Goal: Information Seeking & Learning: Learn about a topic

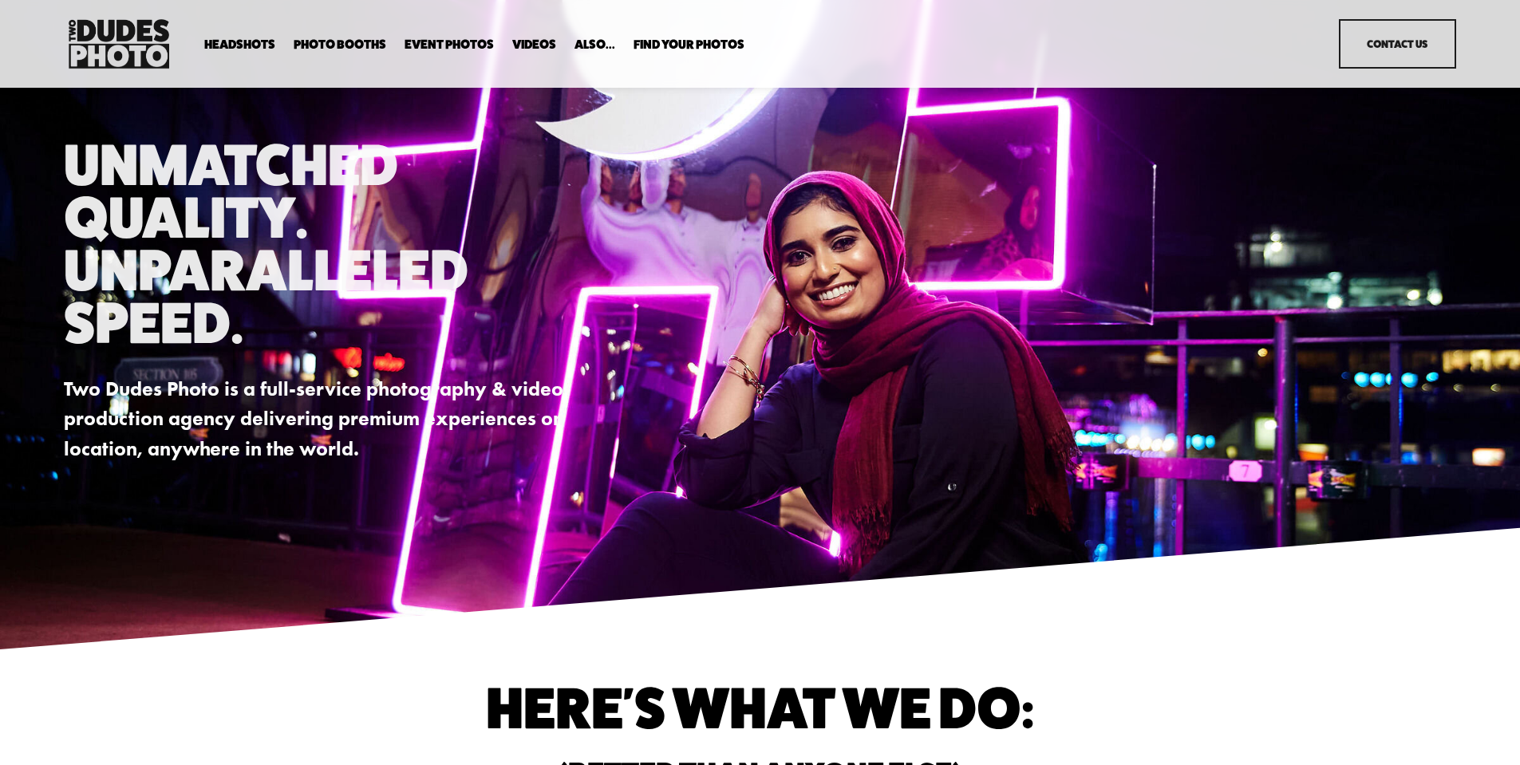
click at [0, 0] on span "Expo Headshots" at bounding box center [0, 0] width 0 height 0
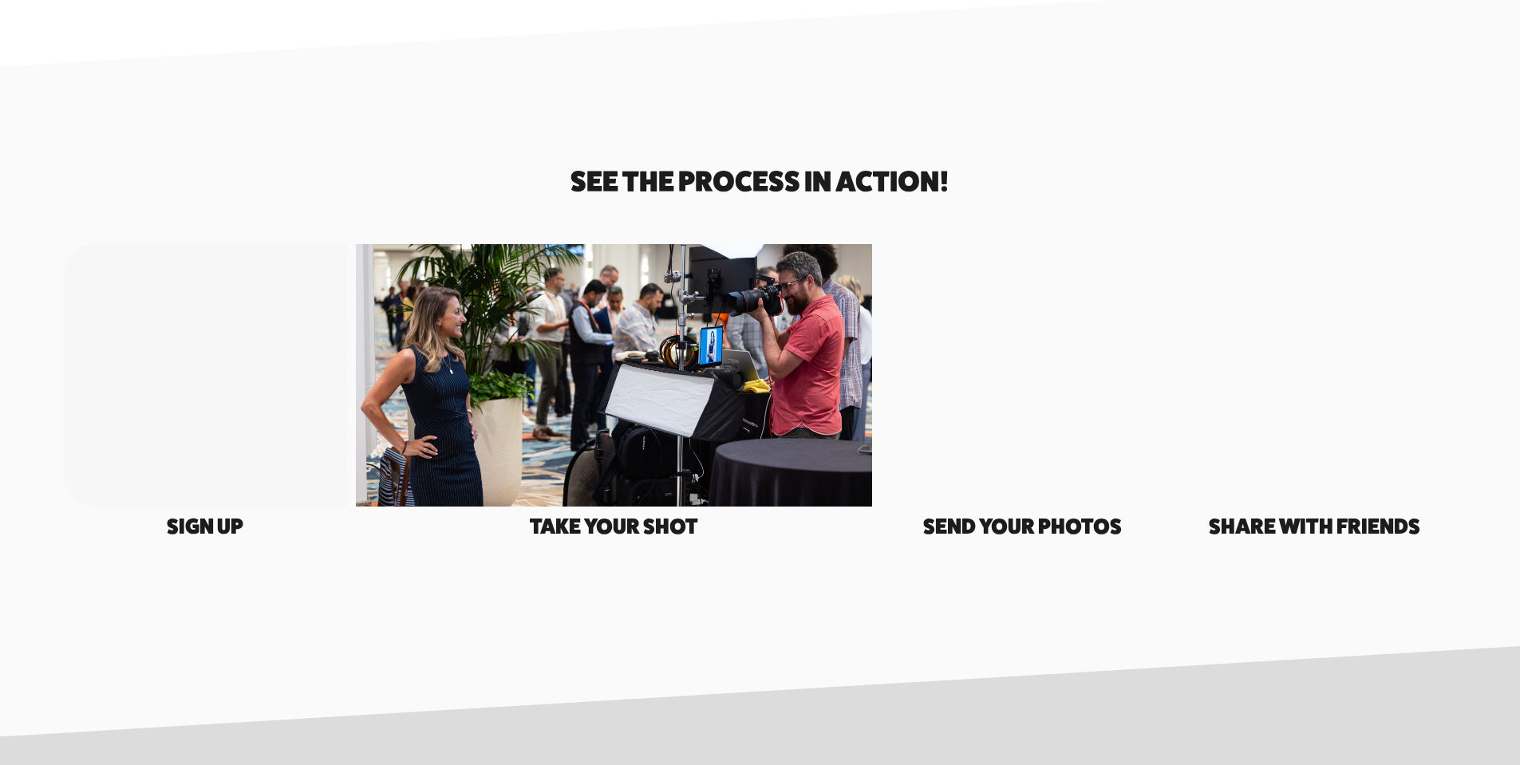
scroll to position [2929, 0]
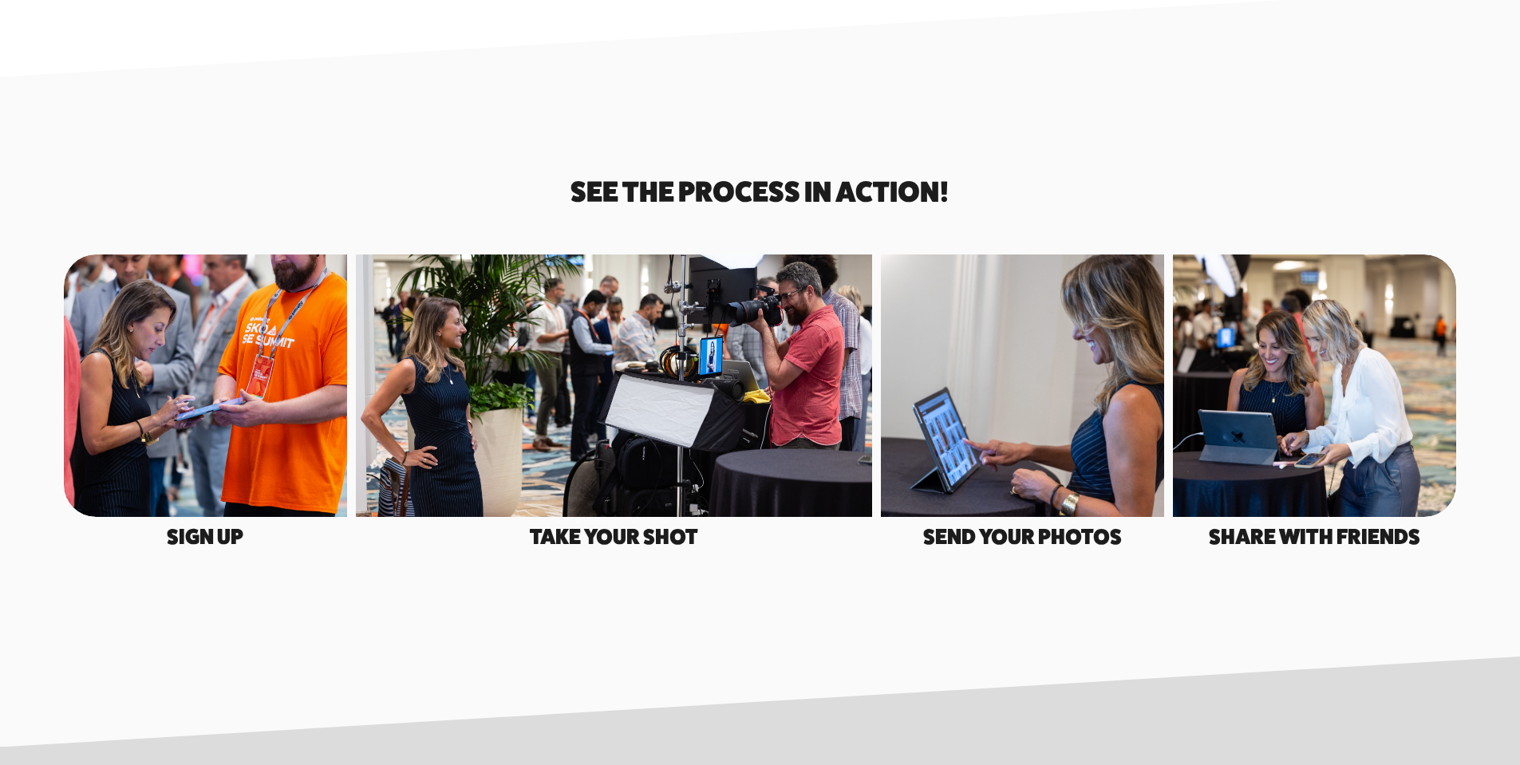
drag, startPoint x: 318, startPoint y: 479, endPoint x: 345, endPoint y: 475, distance: 27.5
click at [345, 475] on div at bounding box center [205, 385] width 283 height 262
drag, startPoint x: 518, startPoint y: 482, endPoint x: 777, endPoint y: 490, distance: 258.6
click at [747, 496] on div at bounding box center [614, 385] width 517 height 262
drag, startPoint x: 972, startPoint y: 487, endPoint x: 1186, endPoint y: 487, distance: 214.6
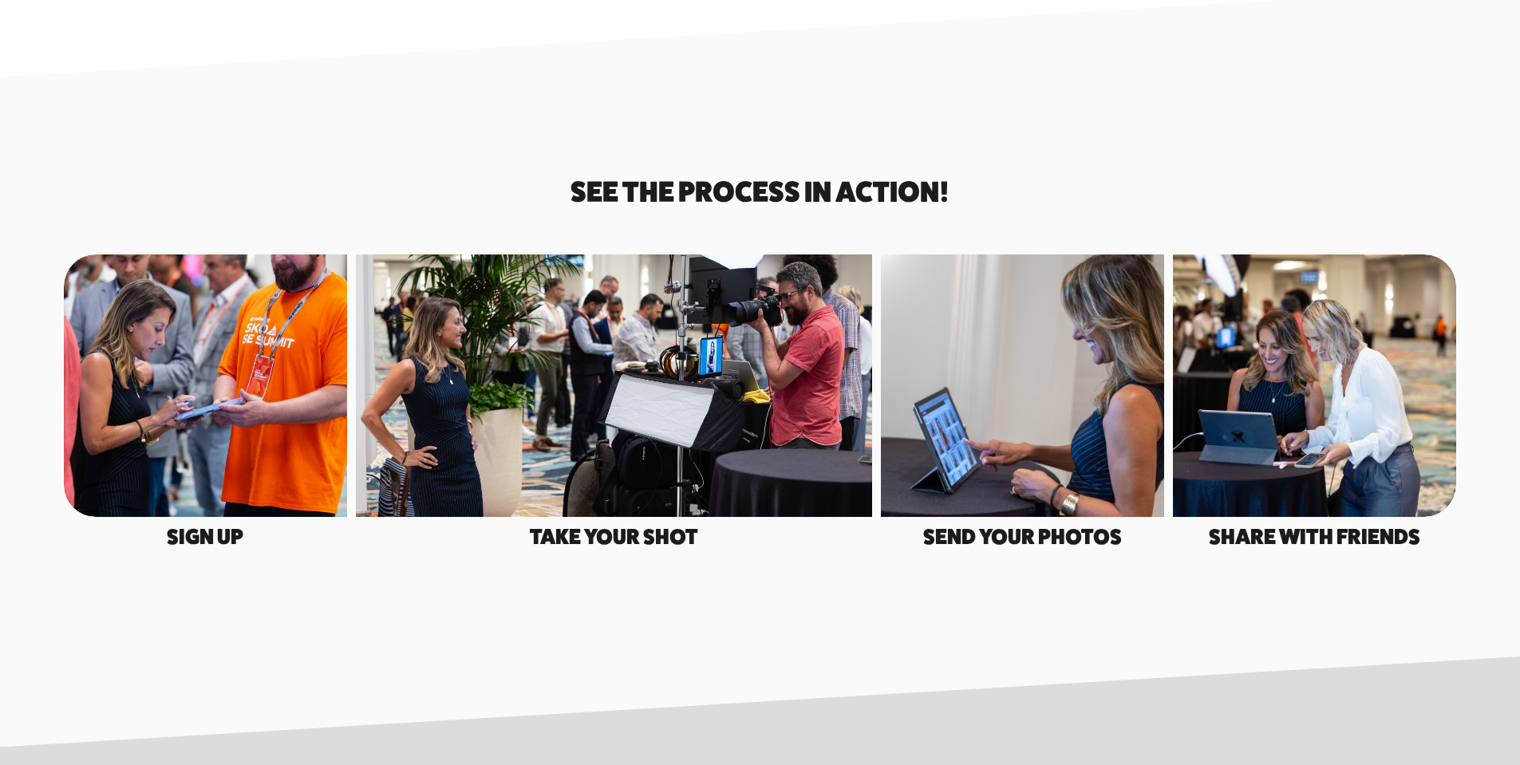
click at [1164, 487] on div "Sign Up See the process in action! Take your shot" at bounding box center [760, 366] width 1520 height 378
drag, startPoint x: 1283, startPoint y: 483, endPoint x: 1299, endPoint y: 486, distance: 16.3
click at [1298, 485] on div at bounding box center [1314, 385] width 283 height 262
drag, startPoint x: 1326, startPoint y: 556, endPoint x: 1325, endPoint y: 584, distance: 27.9
click at [1325, 584] on div "Sign Up See the process in action!" at bounding box center [760, 366] width 1520 height 579
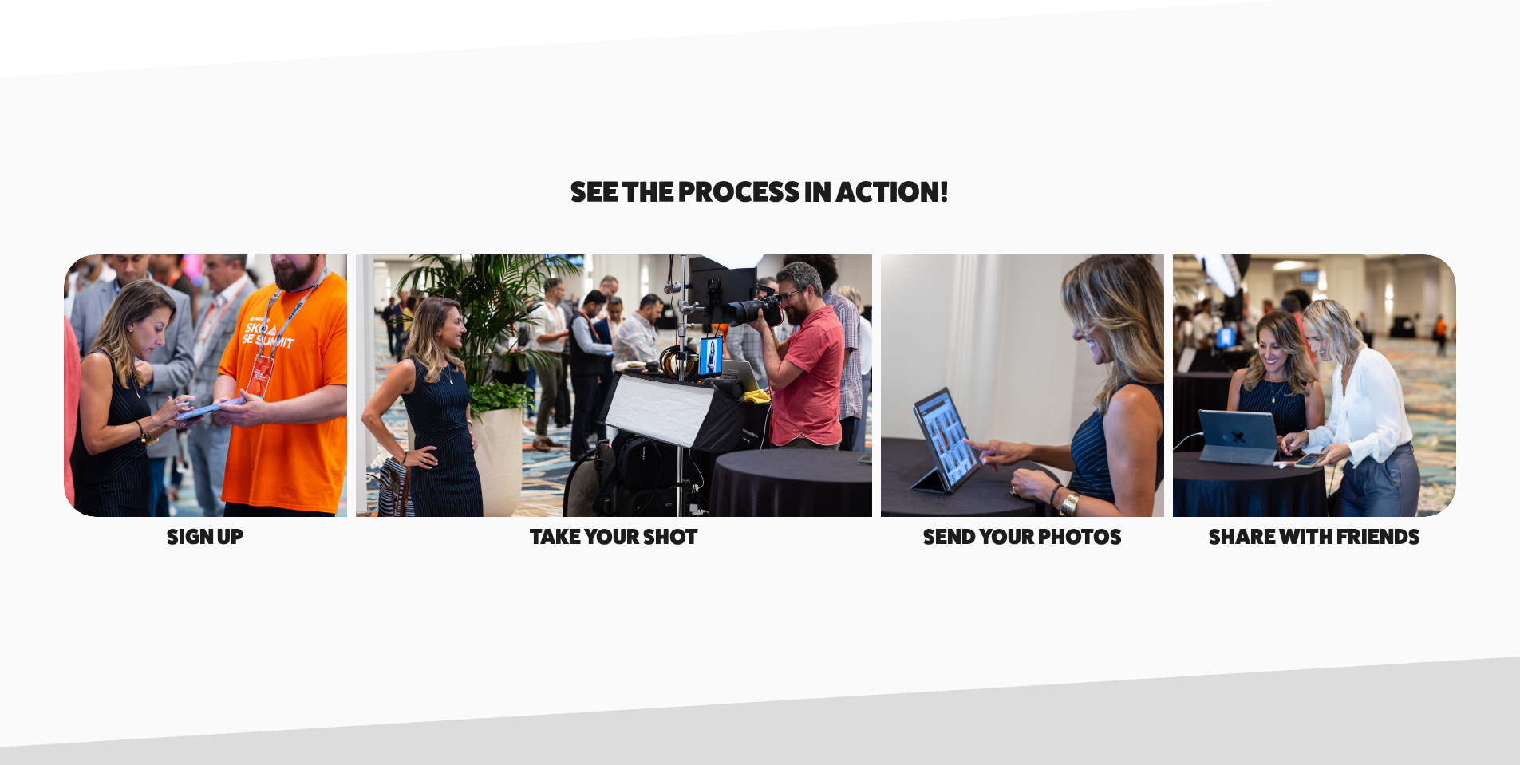
drag, startPoint x: 1305, startPoint y: 592, endPoint x: 1277, endPoint y: 593, distance: 28.0
click at [1283, 594] on div "Sign Up See the process in action!" at bounding box center [760, 366] width 1520 height 579
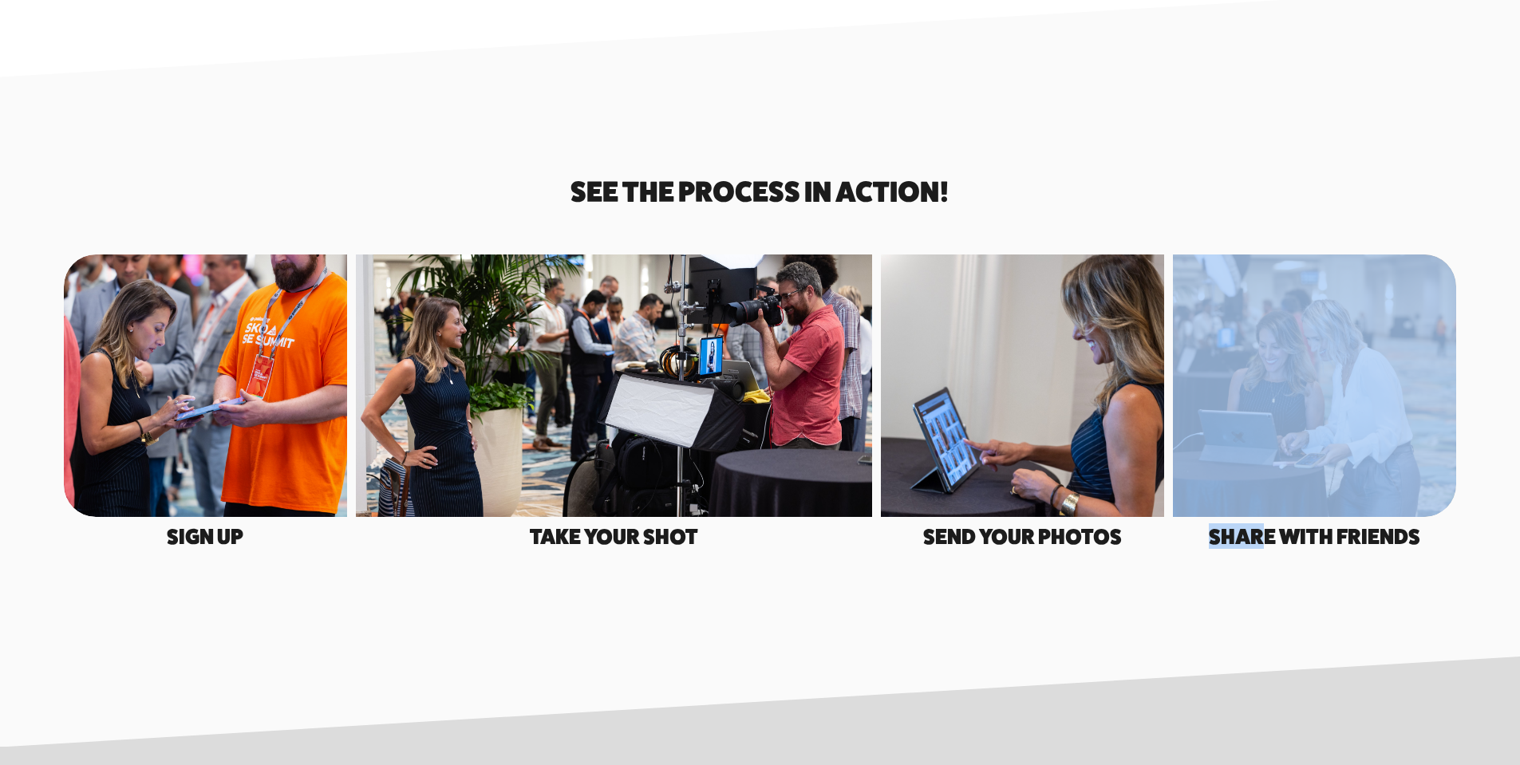
drag, startPoint x: 1252, startPoint y: 547, endPoint x: 1036, endPoint y: 548, distance: 216.2
click at [1069, 551] on div "Sign Up See the process in action! Take your shot" at bounding box center [760, 366] width 1520 height 378
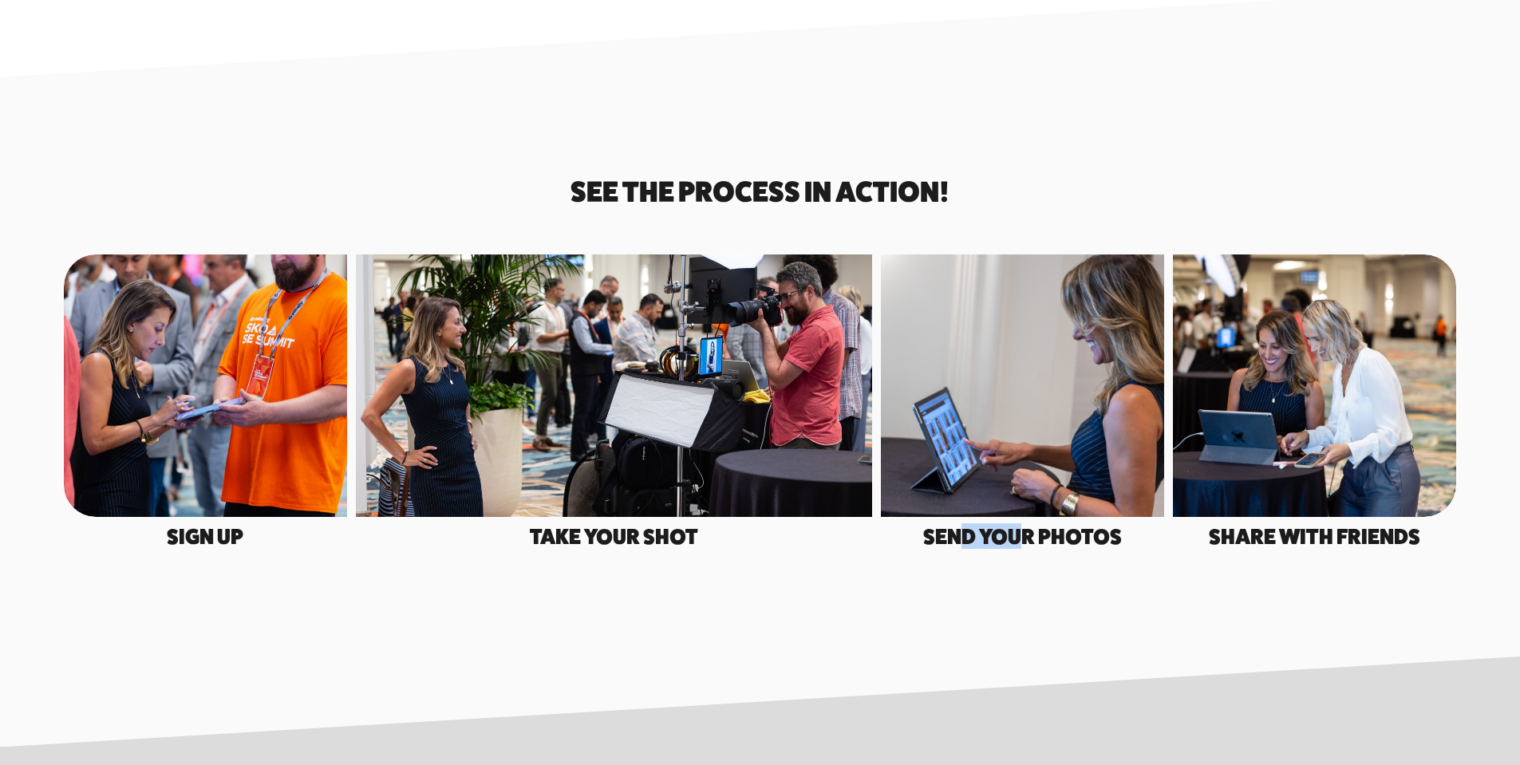
drag, startPoint x: 1011, startPoint y: 547, endPoint x: 956, endPoint y: 548, distance: 55.0
click at [956, 547] on h4 "send your photos" at bounding box center [1022, 537] width 283 height 22
drag, startPoint x: 955, startPoint y: 507, endPoint x: 895, endPoint y: 535, distance: 66.0
click at [895, 517] on div at bounding box center [1022, 385] width 283 height 262
click at [903, 586] on div "Sign Up See the process in action!" at bounding box center [760, 366] width 1520 height 579
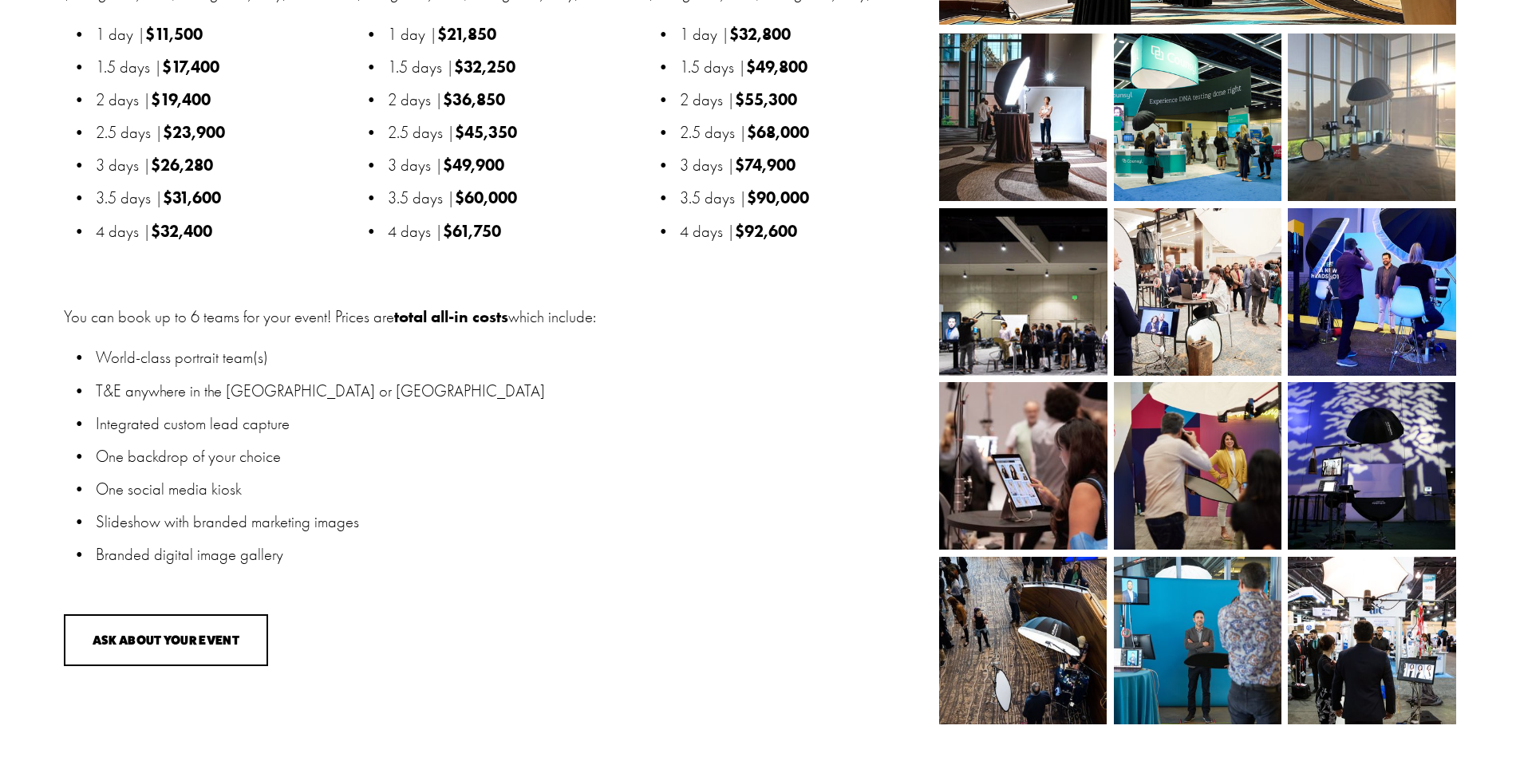
scroll to position [2135, 0]
click at [1003, 514] on img at bounding box center [1023, 465] width 232 height 168
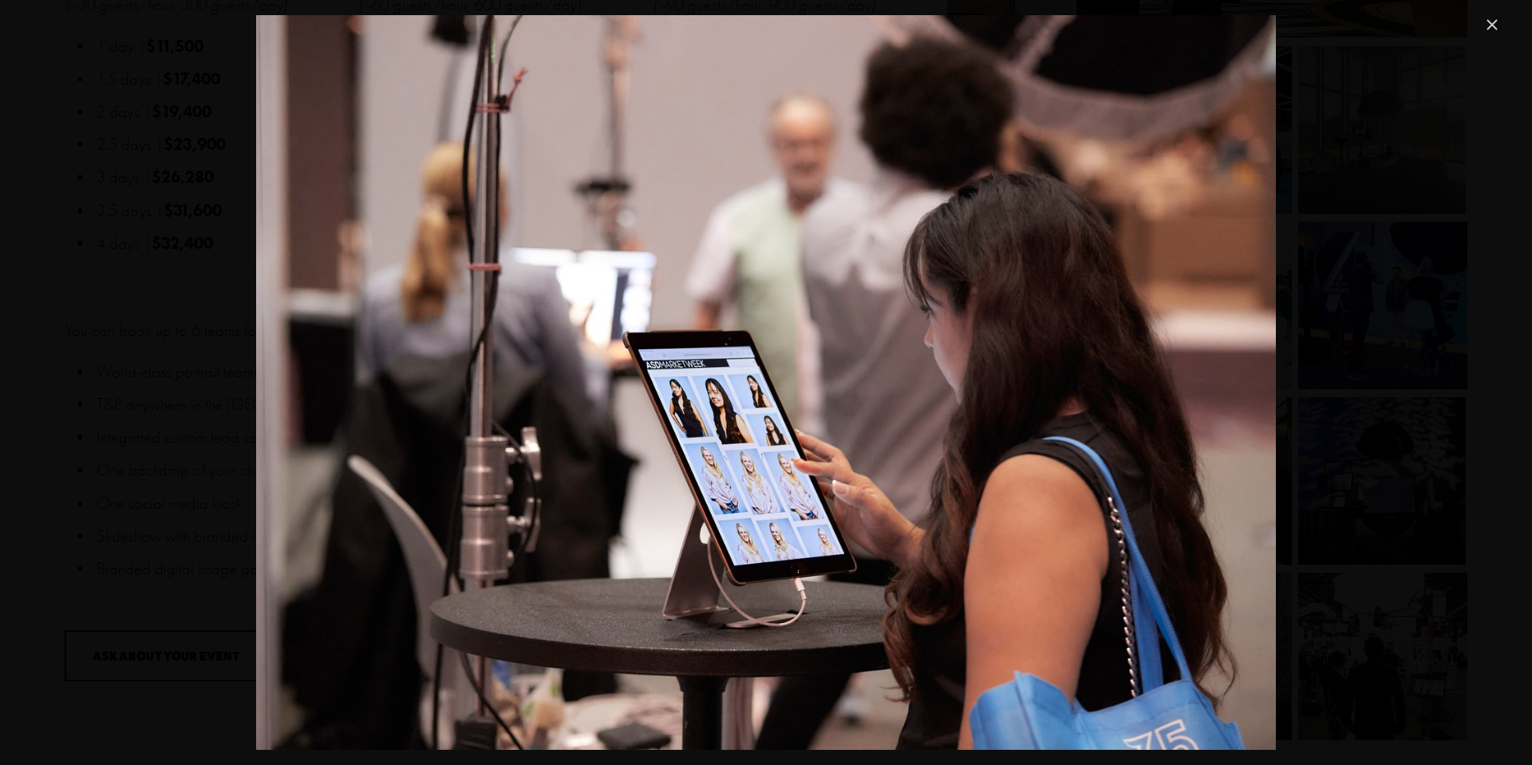
click at [190, 440] on div "Gallery" at bounding box center [765, 382] width 1470 height 735
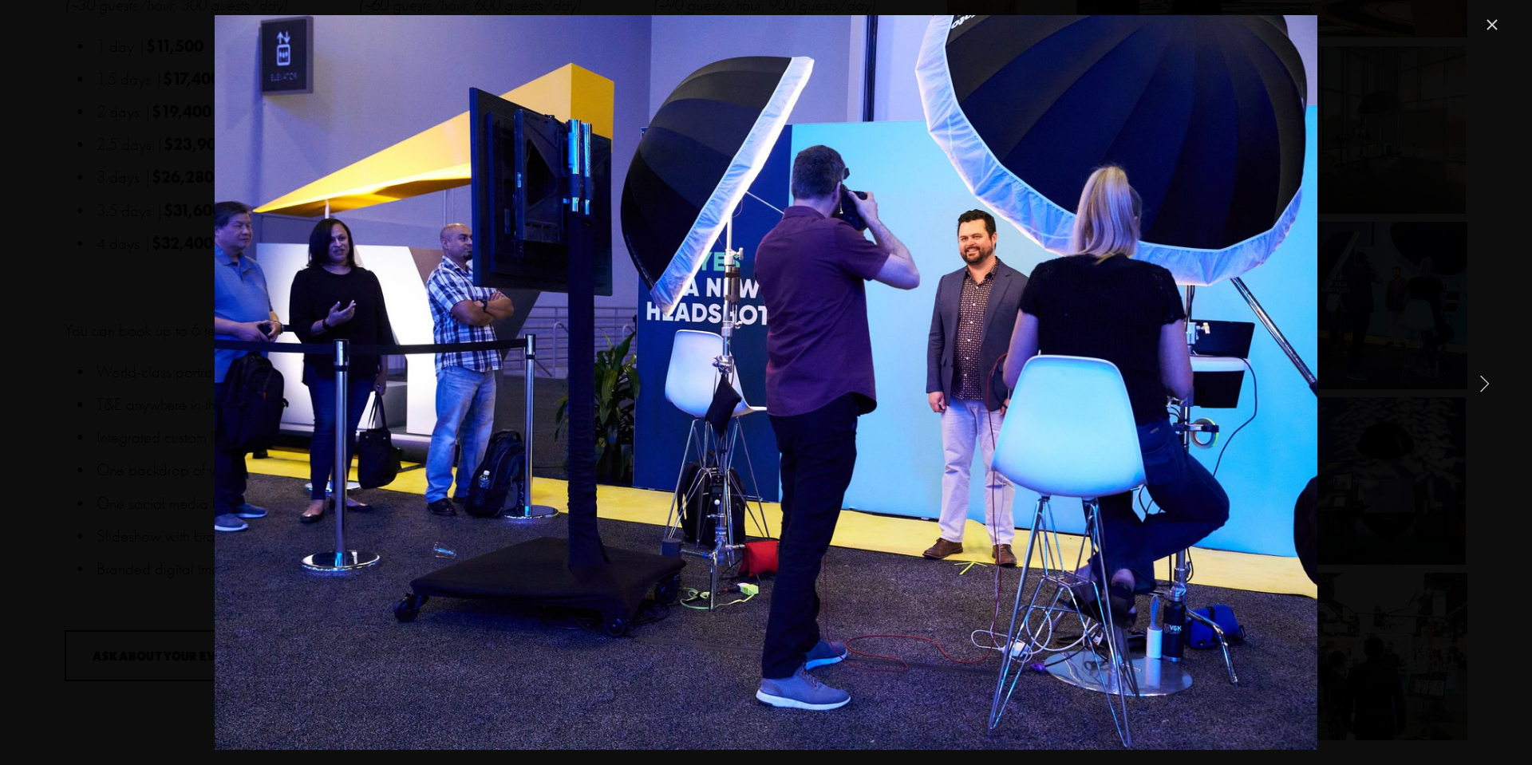
click at [1496, 33] on link "Close" at bounding box center [1491, 24] width 19 height 19
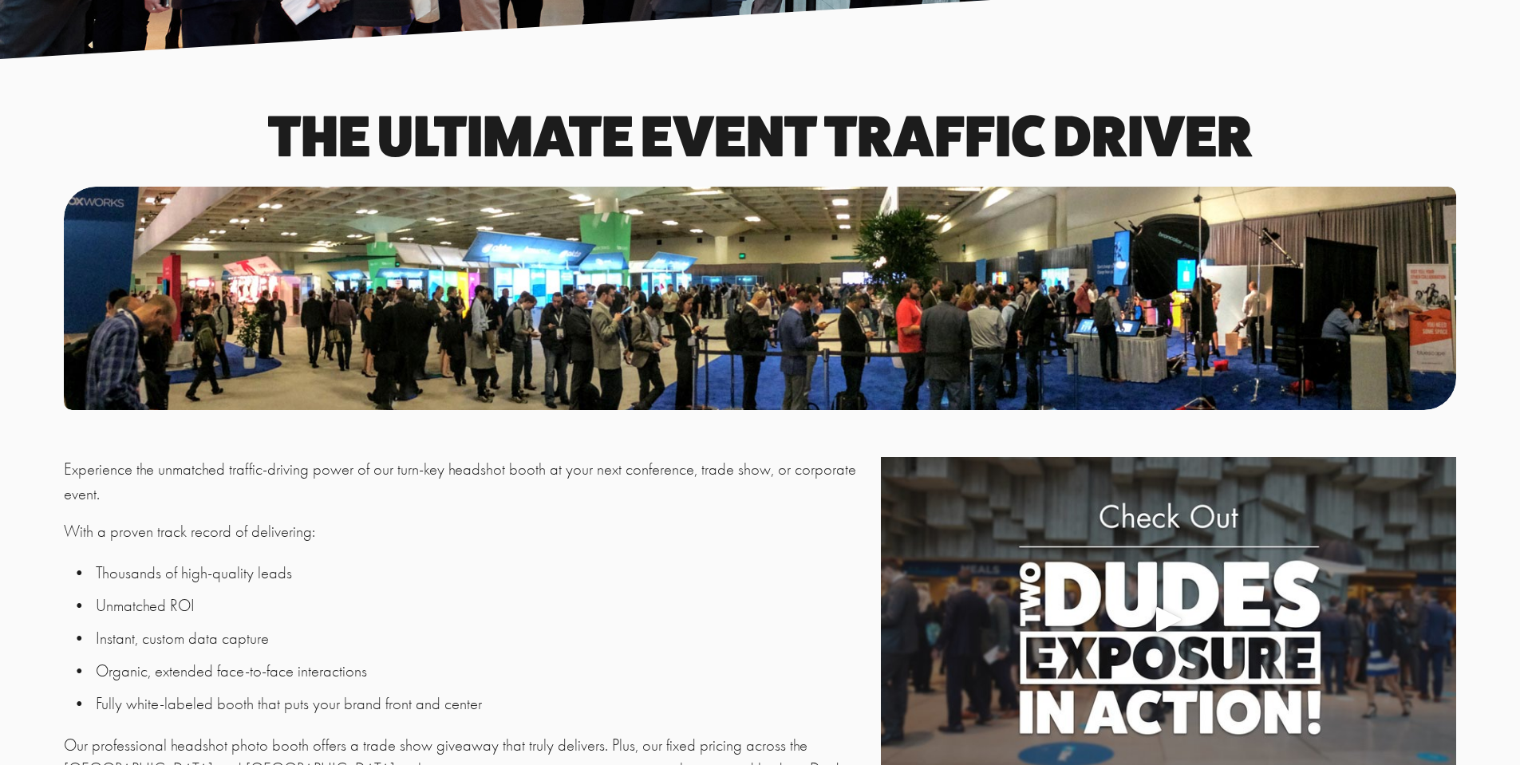
scroll to position [664, 0]
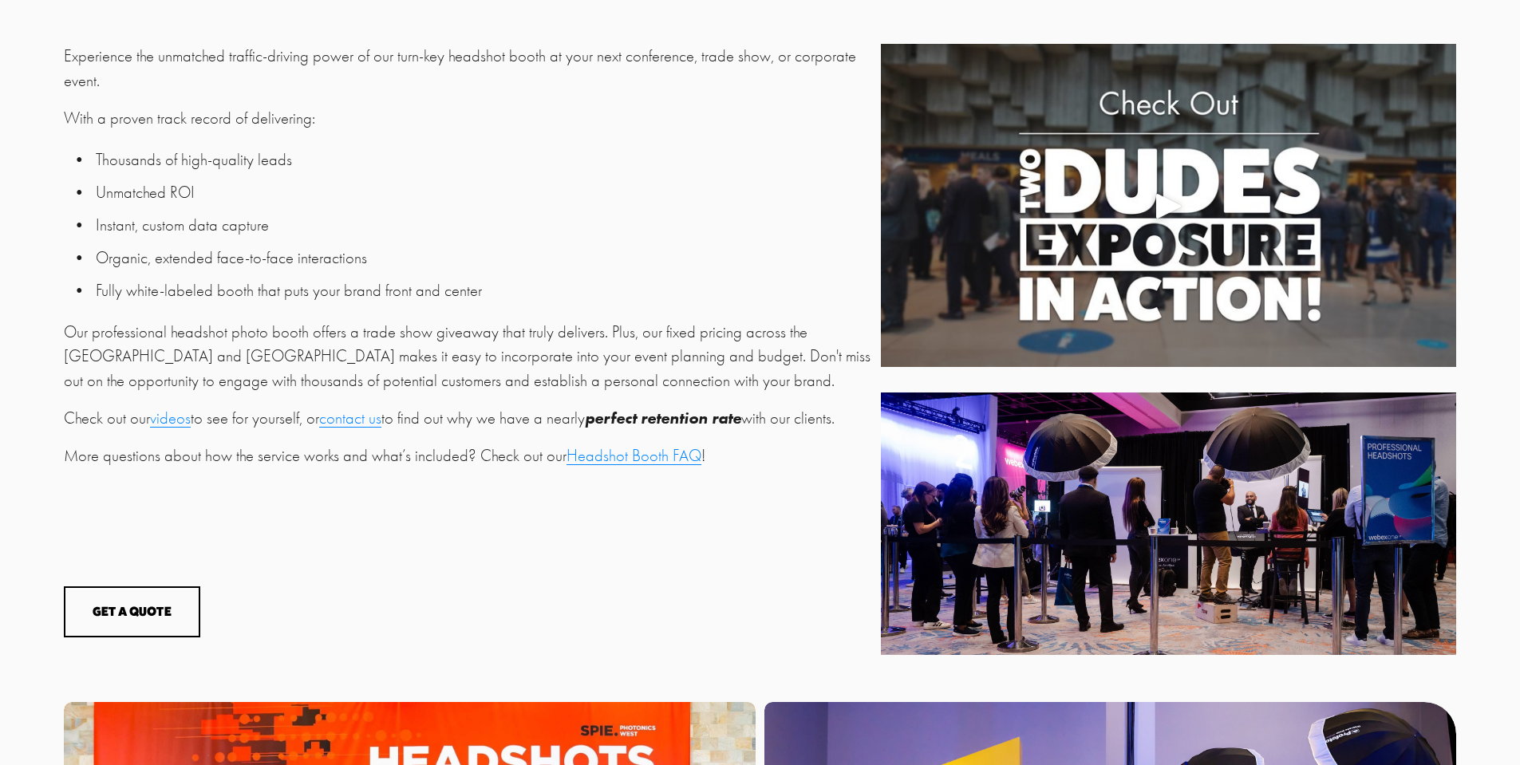
click at [595, 465] on link "Headshot Booth FAQ" at bounding box center [633, 455] width 135 height 19
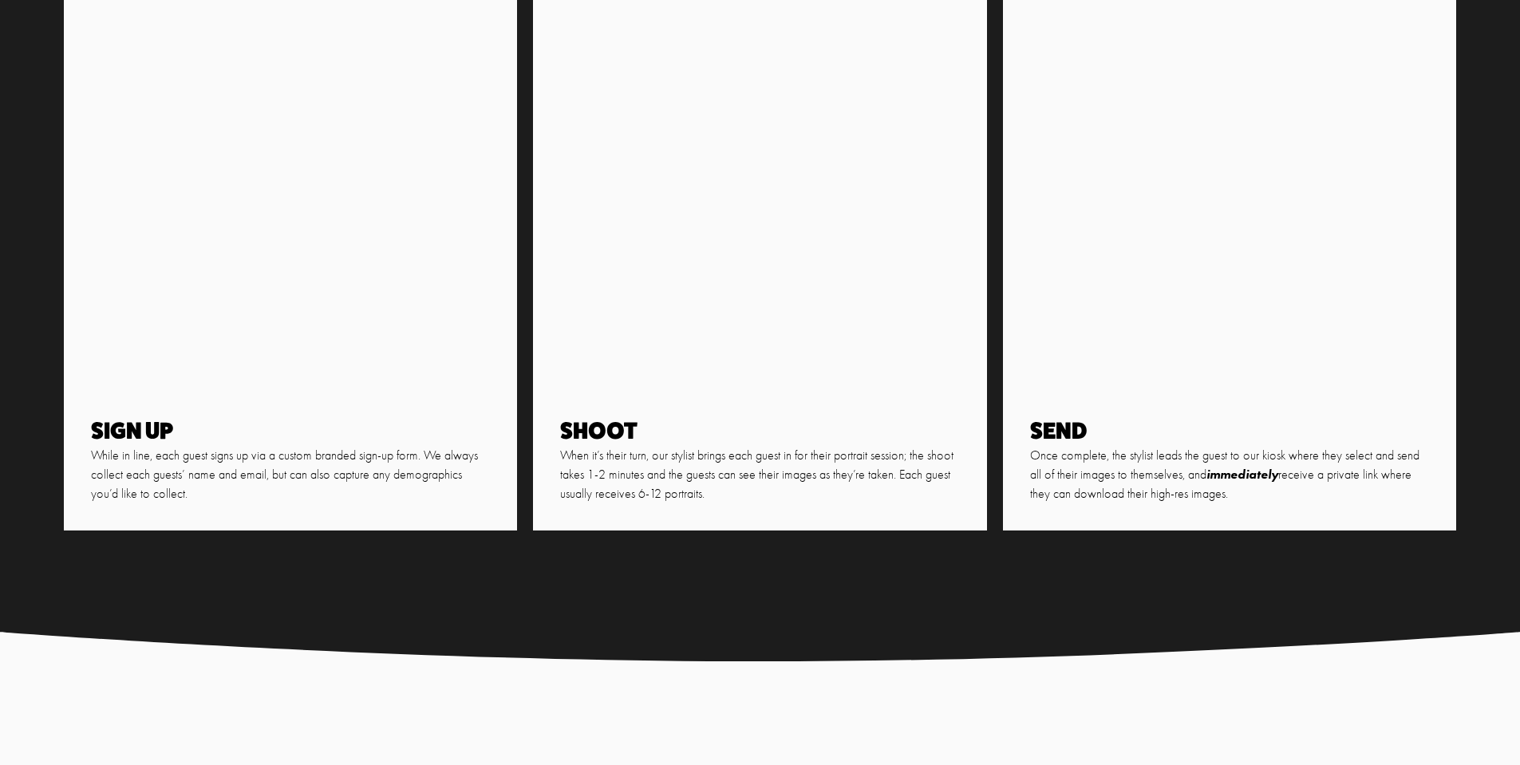
scroll to position [4135, 0]
